Goal: Task Accomplishment & Management: Complete application form

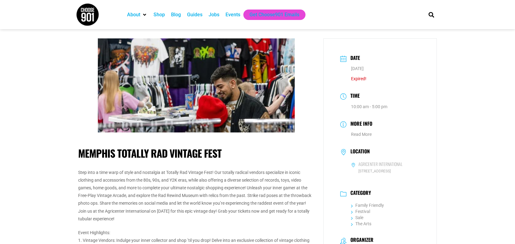
click at [219, 16] on div "Jobs" at bounding box center [214, 14] width 11 height 7
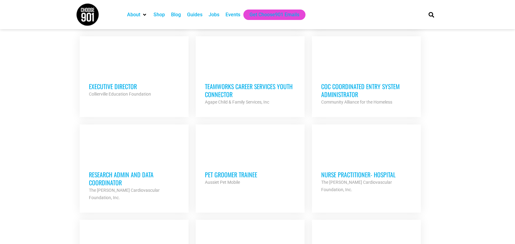
scroll to position [554, 0]
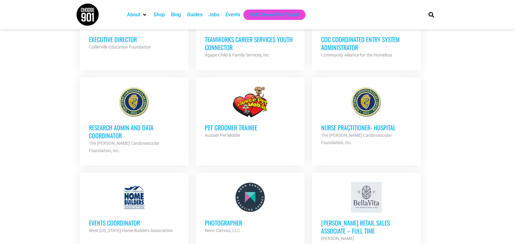
click at [245, 124] on h3 "Pet Groomer Trainee" at bounding box center [250, 128] width 91 height 8
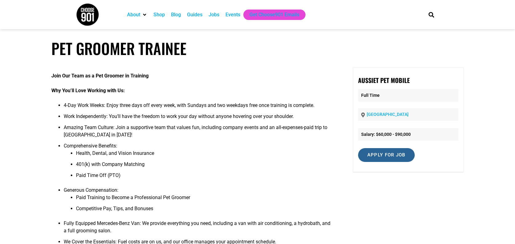
click at [394, 155] on input "Apply for job" at bounding box center [386, 155] width 57 height 14
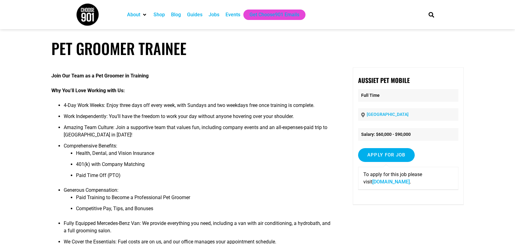
click at [410, 179] on link "[DOMAIN_NAME]" at bounding box center [392, 182] width 38 height 6
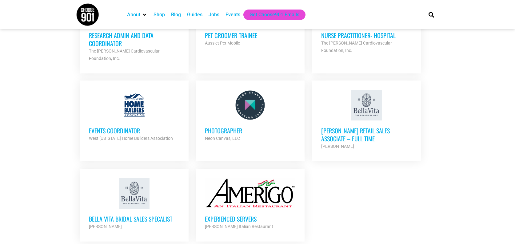
scroll to position [677, 0]
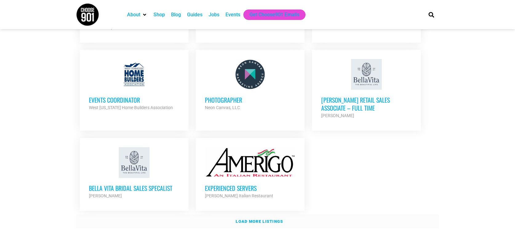
click at [264, 215] on link "Load more listings" at bounding box center [257, 222] width 363 height 14
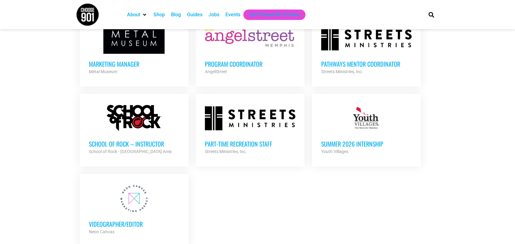
scroll to position [1293, 0]
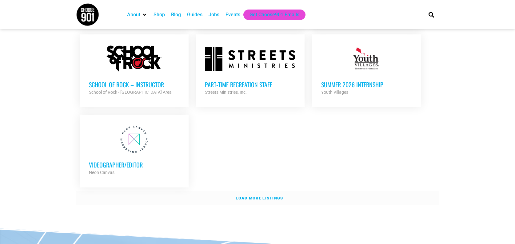
click at [245, 191] on link "Load more listings" at bounding box center [257, 198] width 363 height 14
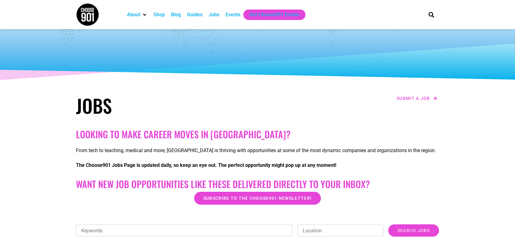
scroll to position [0, 0]
